Goal: Task Accomplishment & Management: Complete application form

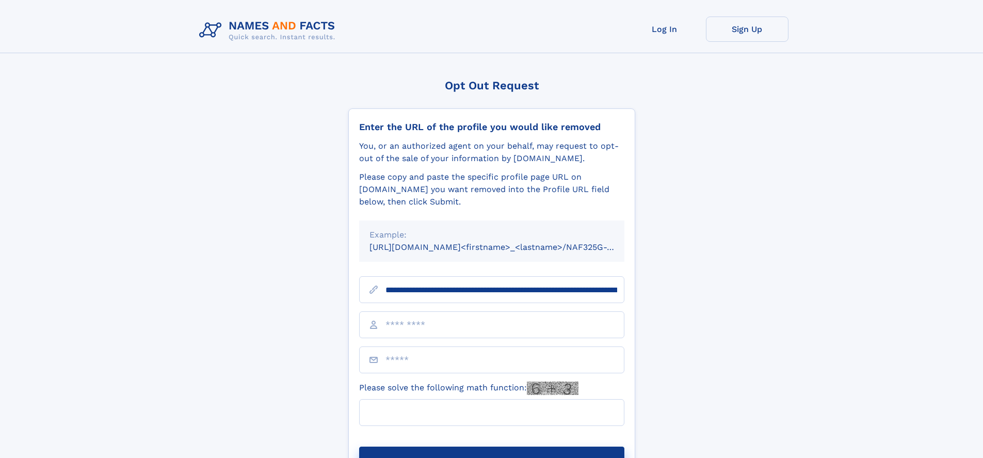
type input "**********"
type input "*"
click at [491, 446] on button "Submit Opt Out Request" at bounding box center [491, 462] width 265 height 33
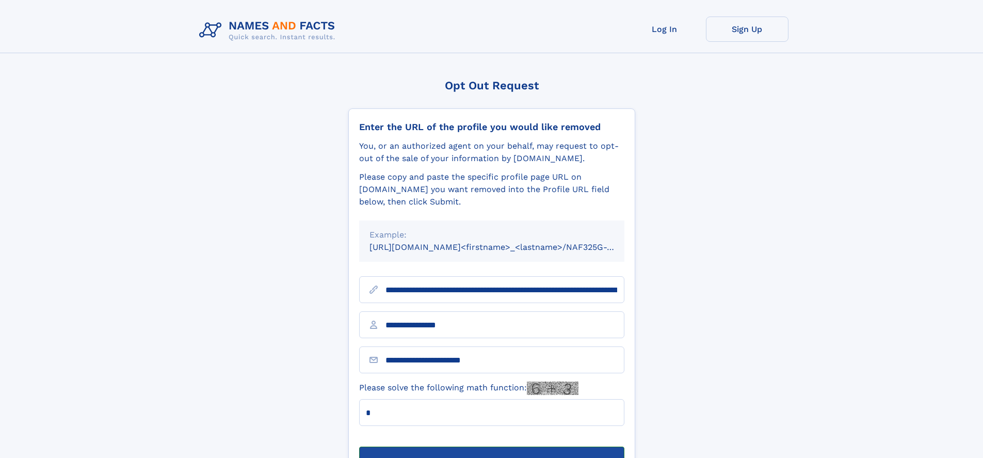
scroll to position [33, 0]
